Goal: Transaction & Acquisition: Purchase product/service

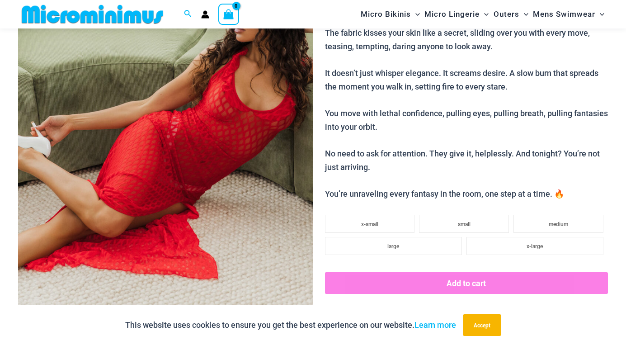
scroll to position [180, 0]
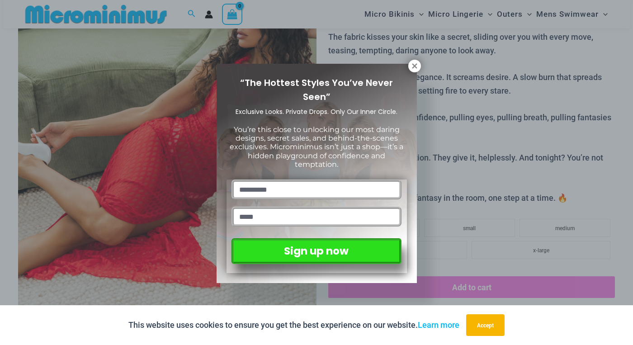
drag, startPoint x: 629, startPoint y: 38, endPoint x: 634, endPoint y: 71, distance: 34.3
click at [413, 67] on icon at bounding box center [414, 65] width 5 height 5
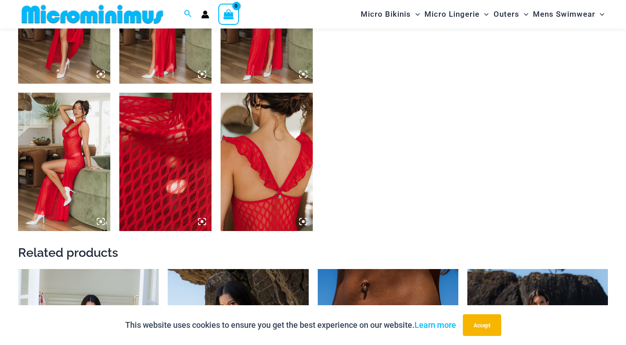
scroll to position [675, 0]
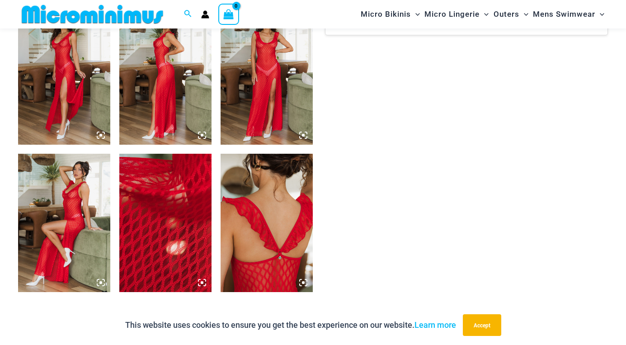
click at [254, 242] on img at bounding box center [267, 223] width 92 height 138
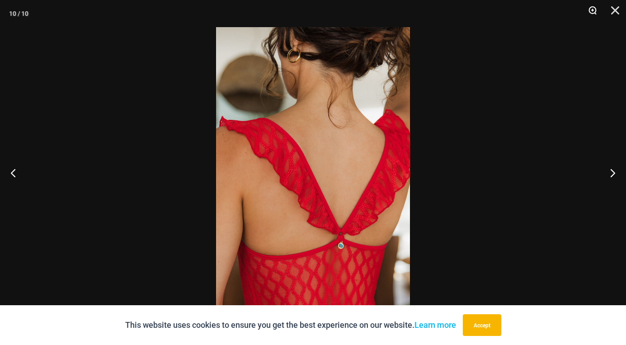
click at [595, 10] on button "Zoom" at bounding box center [589, 13] width 23 height 27
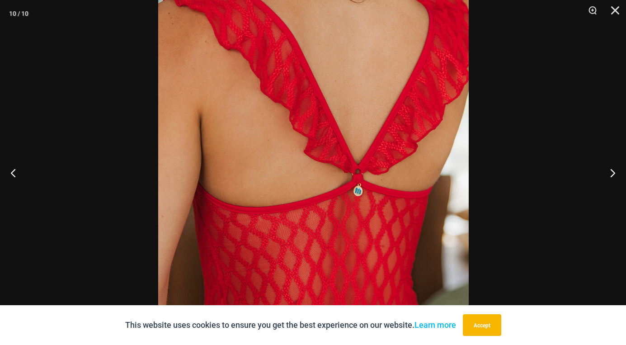
click at [408, 56] on img at bounding box center [313, 73] width 310 height 465
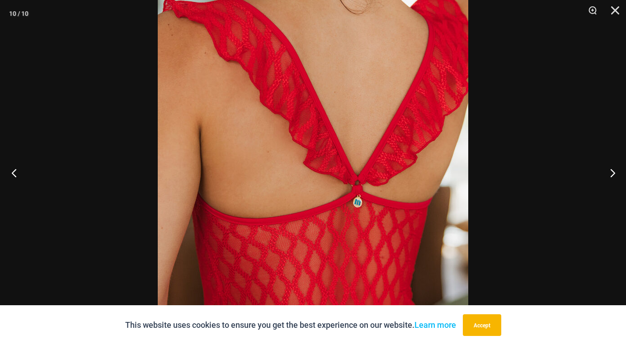
click at [18, 169] on button "Previous" at bounding box center [17, 172] width 34 height 45
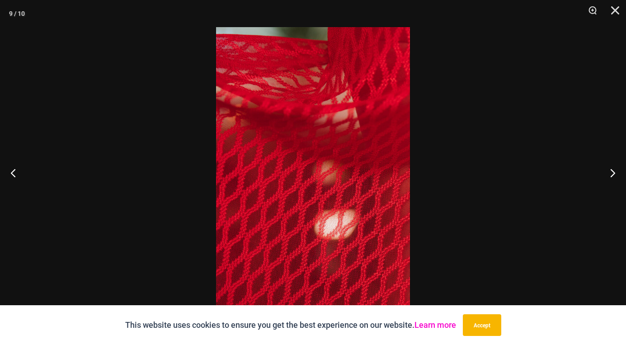
click at [428, 324] on link "Learn more" at bounding box center [435, 324] width 42 height 9
click at [610, 169] on button "Next" at bounding box center [609, 172] width 34 height 45
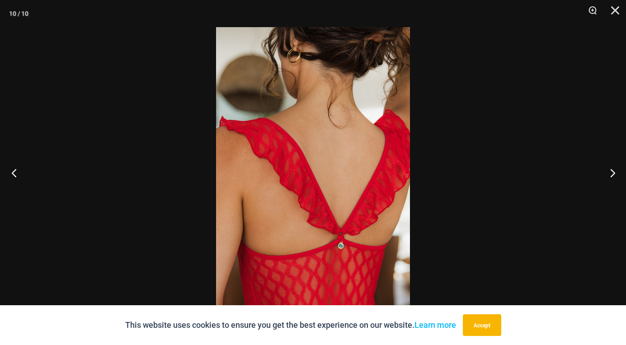
click at [14, 171] on button "Previous" at bounding box center [17, 172] width 34 height 45
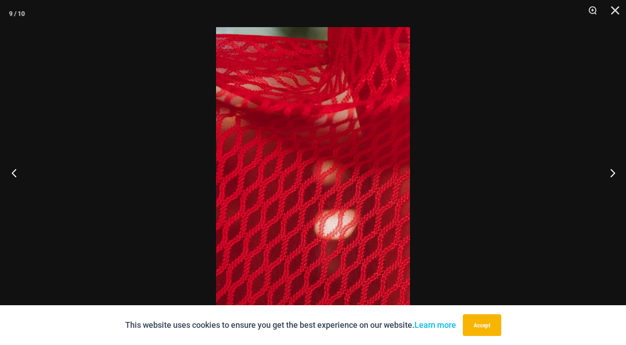
click at [14, 171] on button "Previous" at bounding box center [17, 172] width 34 height 45
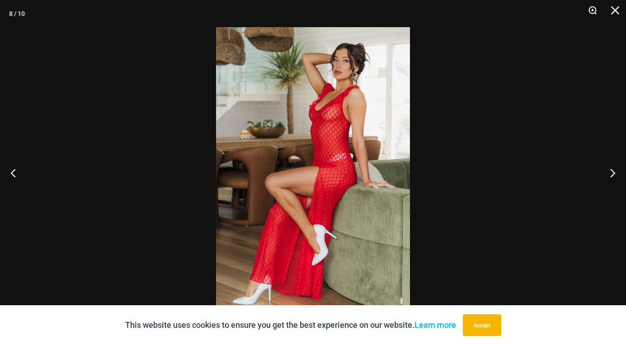
click at [588, 9] on button "Zoom" at bounding box center [589, 13] width 23 height 27
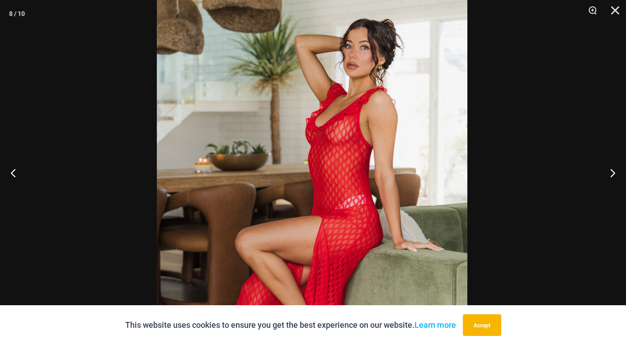
click at [415, 151] on img at bounding box center [312, 225] width 310 height 465
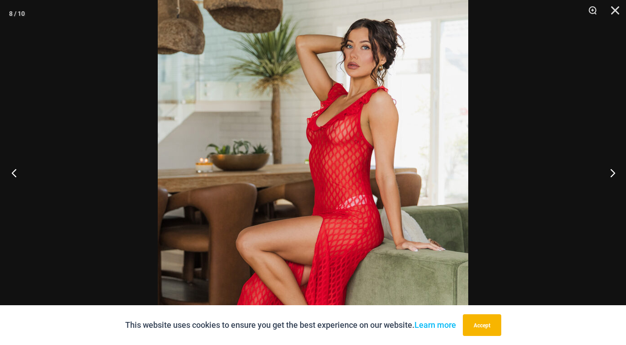
click at [13, 174] on button "Previous" at bounding box center [17, 172] width 34 height 45
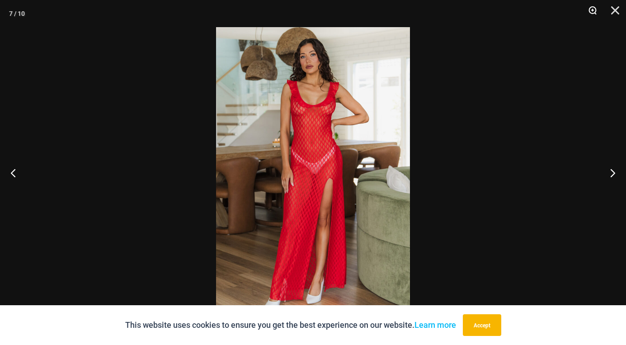
click at [591, 6] on button "Zoom" at bounding box center [589, 13] width 23 height 27
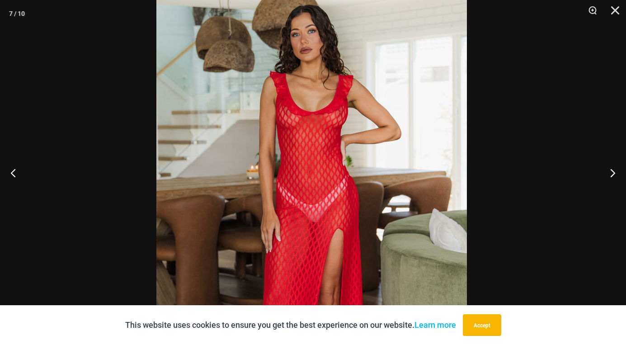
click at [424, 141] on img at bounding box center [311, 219] width 310 height 465
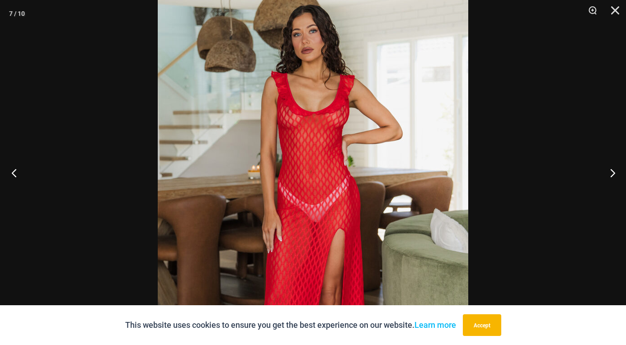
click at [12, 170] on button "Previous" at bounding box center [17, 172] width 34 height 45
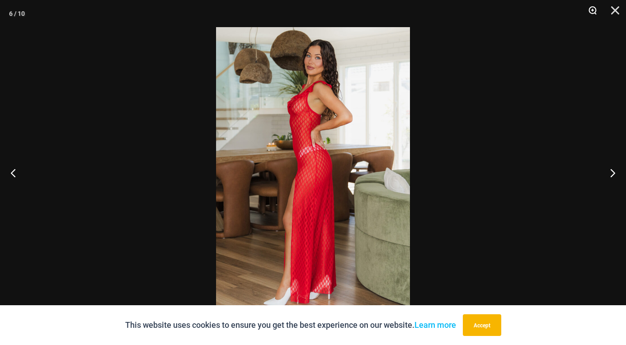
click at [591, 7] on button "Zoom" at bounding box center [589, 13] width 23 height 27
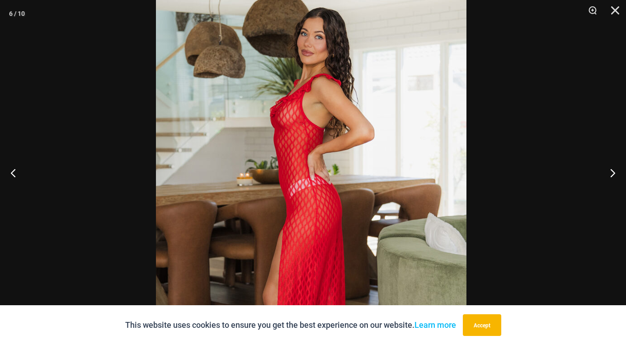
click at [398, 114] on img at bounding box center [311, 220] width 310 height 465
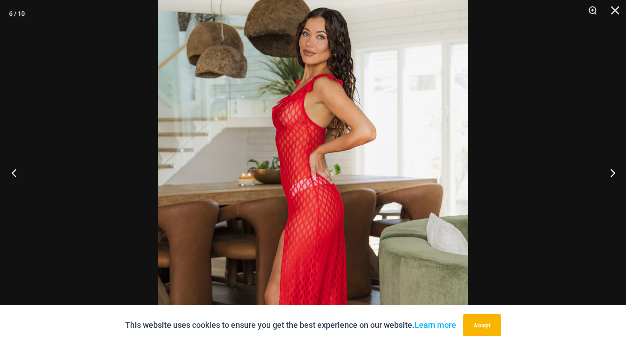
click at [14, 170] on button "Previous" at bounding box center [17, 172] width 34 height 45
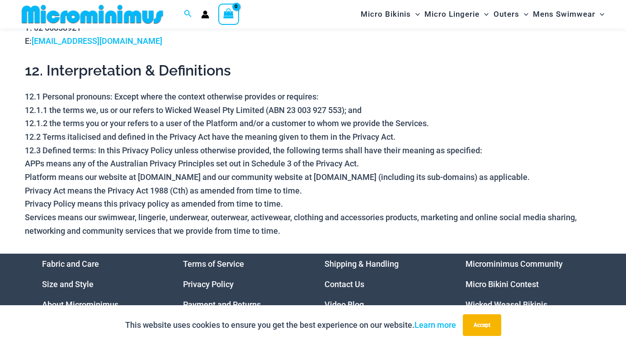
scroll to position [2966, 0]
